Goal: Navigation & Orientation: Find specific page/section

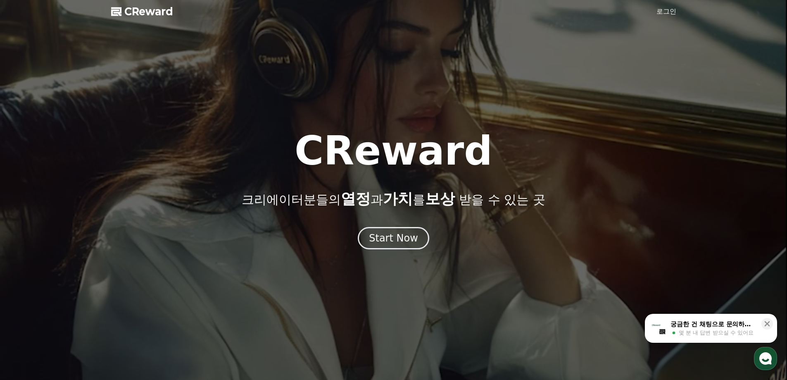
click at [668, 8] on link "로그인" at bounding box center [666, 12] width 20 height 10
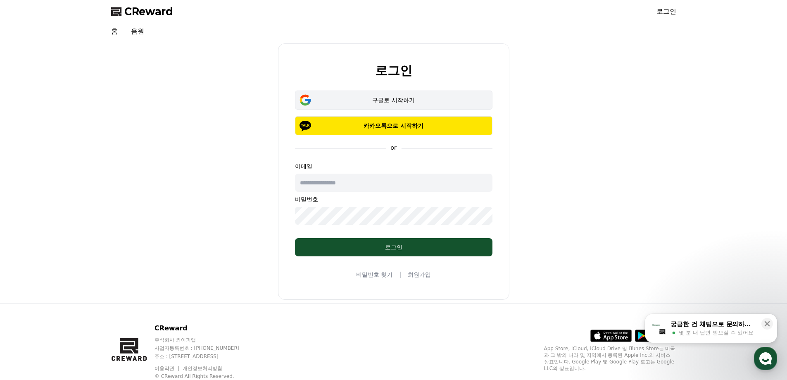
click at [397, 105] on button "구글로 시작하기" at bounding box center [393, 99] width 197 height 19
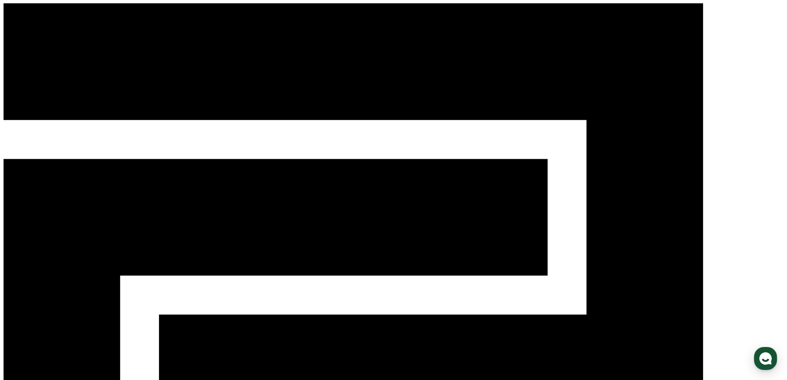
select select "**********"
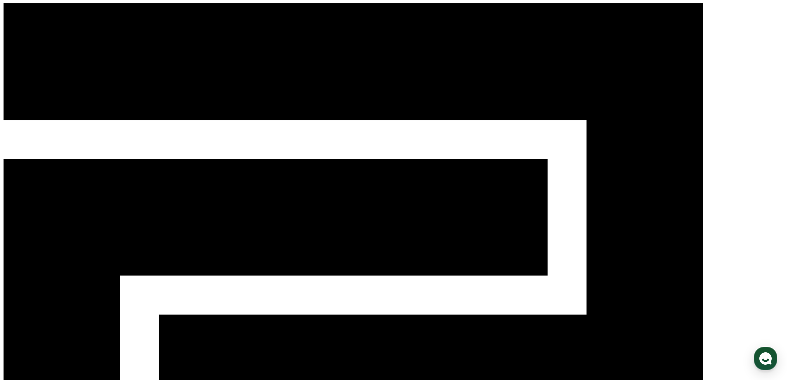
select select "**********"
